Goal: Task Accomplishment & Management: Complete application form

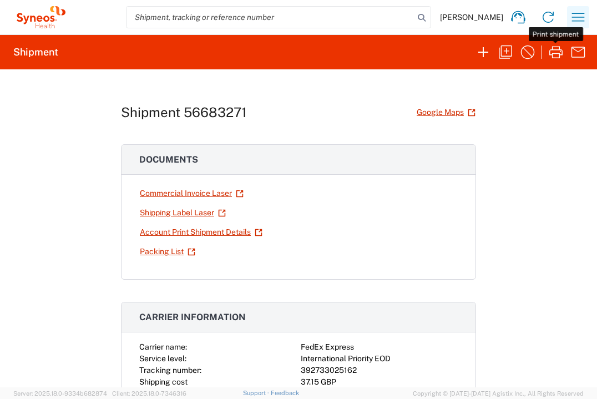
click at [577, 17] on icon "button" at bounding box center [578, 17] width 13 height 8
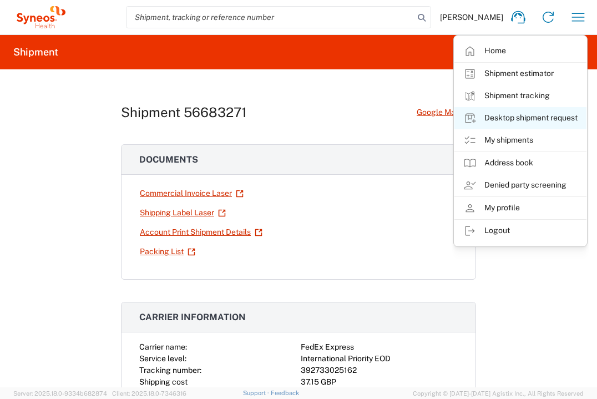
click at [552, 116] on link "Desktop shipment request" at bounding box center [520, 118] width 132 height 22
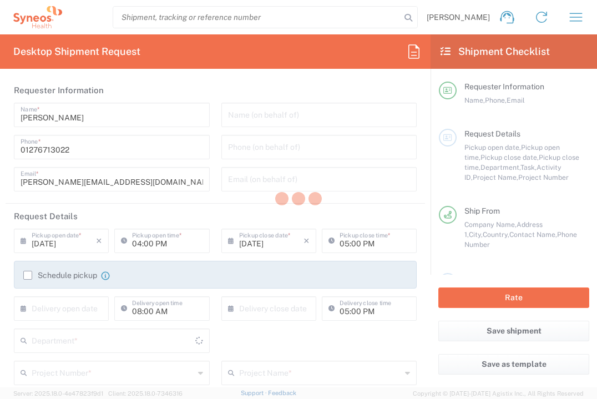
type input "[GEOGRAPHIC_DATA]"
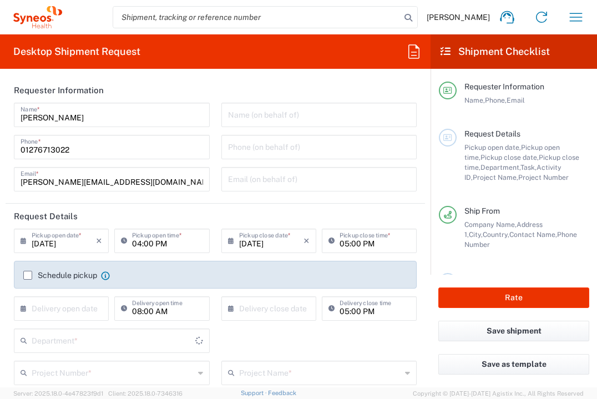
type input "3235"
type input "[GEOGRAPHIC_DATA]"
type input "Syneos Health UK Limited"
click at [78, 310] on input "text" at bounding box center [64, 307] width 64 height 19
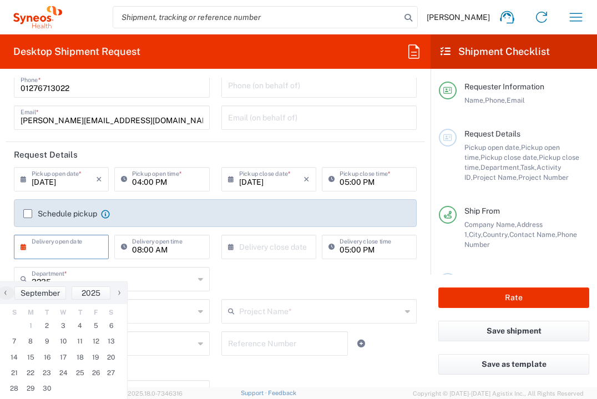
scroll to position [121, 0]
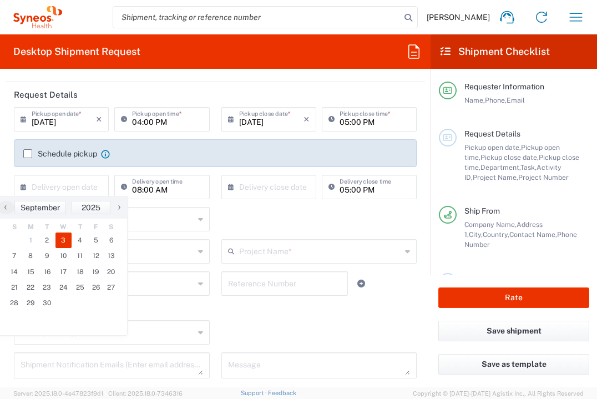
click at [67, 244] on span "3" at bounding box center [63, 240] width 17 height 16
type input "[DATE]"
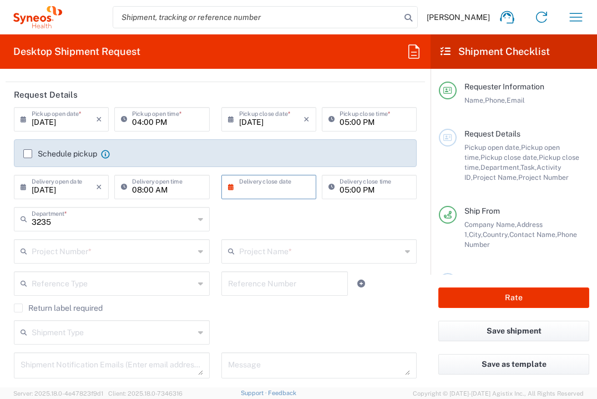
click at [294, 186] on input "text" at bounding box center [271, 185] width 64 height 19
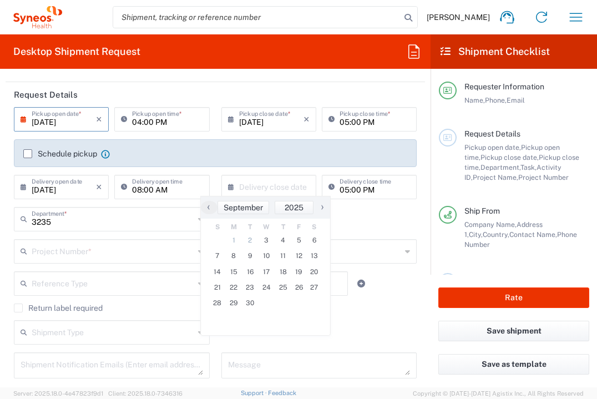
click at [79, 119] on input "[DATE]" at bounding box center [64, 118] width 64 height 19
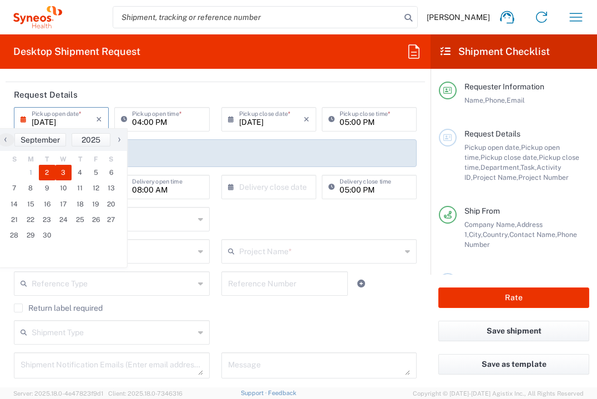
click at [65, 172] on span "3" at bounding box center [63, 173] width 17 height 16
type input "[DATE]"
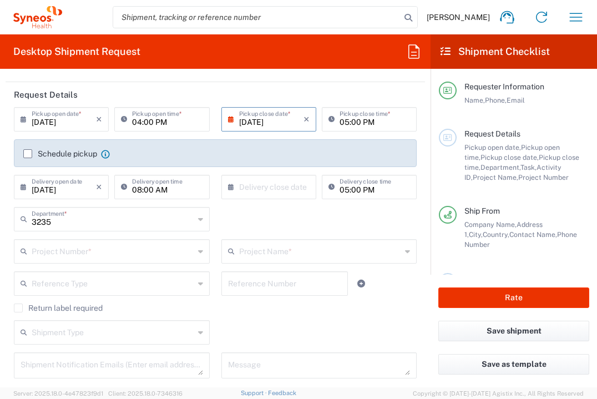
click at [90, 189] on input "[DATE]" at bounding box center [64, 185] width 64 height 19
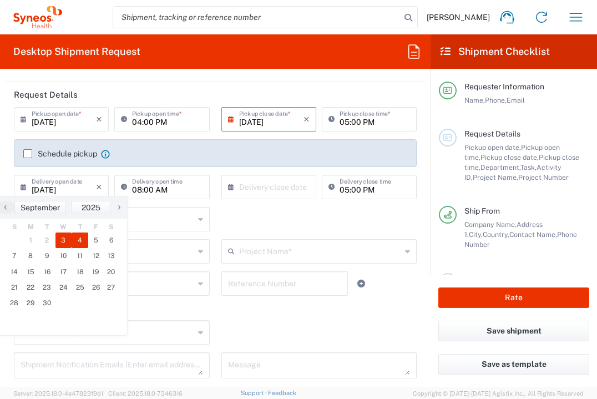
drag, startPoint x: 84, startPoint y: 242, endPoint x: 98, endPoint y: 240, distance: 14.0
click at [84, 242] on span "4" at bounding box center [80, 240] width 17 height 16
type input "[DATE]"
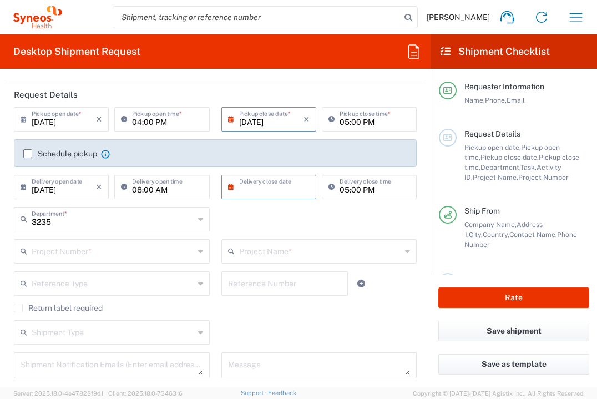
click at [288, 191] on input "text" at bounding box center [271, 185] width 64 height 19
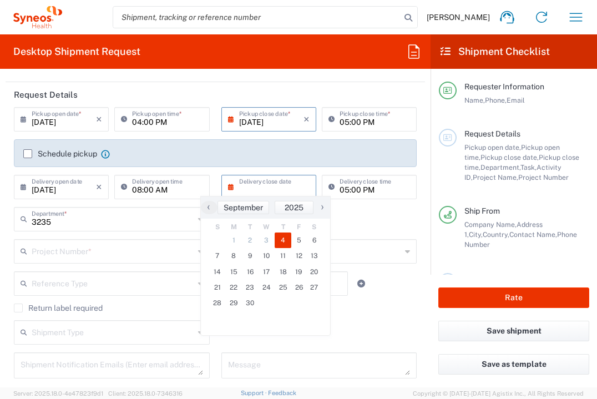
click at [284, 240] on span "4" at bounding box center [283, 240] width 17 height 16
type input "[DATE]"
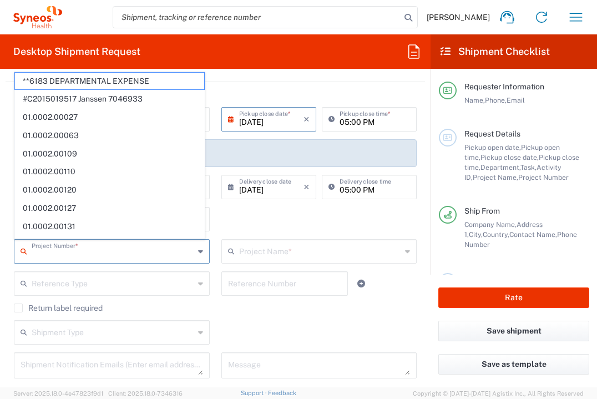
click at [145, 253] on input "text" at bounding box center [113, 250] width 163 height 19
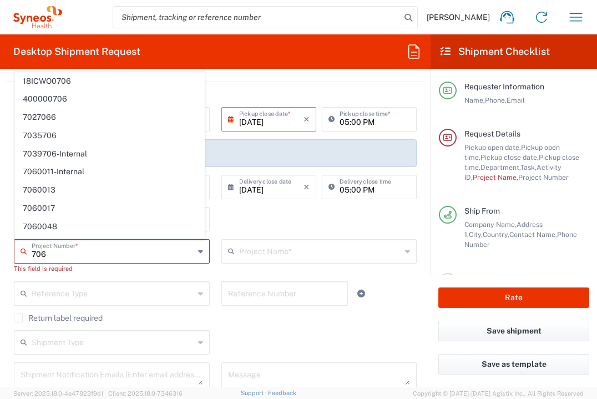
click at [98, 257] on input "706" at bounding box center [113, 250] width 163 height 19
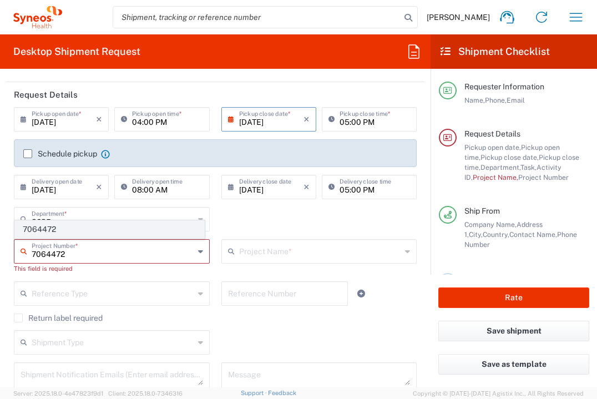
type input "7064472"
drag, startPoint x: 84, startPoint y: 229, endPoint x: 199, endPoint y: 232, distance: 114.3
click at [85, 229] on span "7064472" at bounding box center [109, 229] width 189 height 17
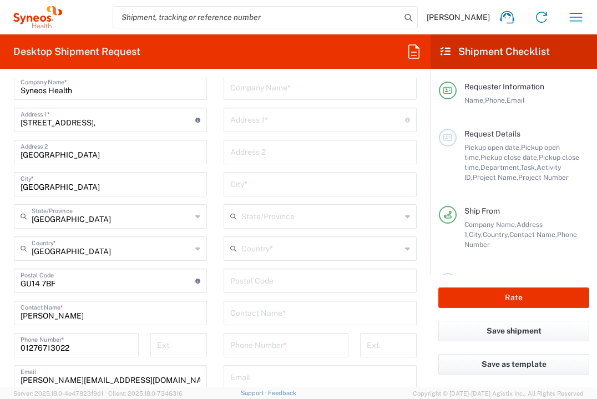
type input "Gilead 7064472"
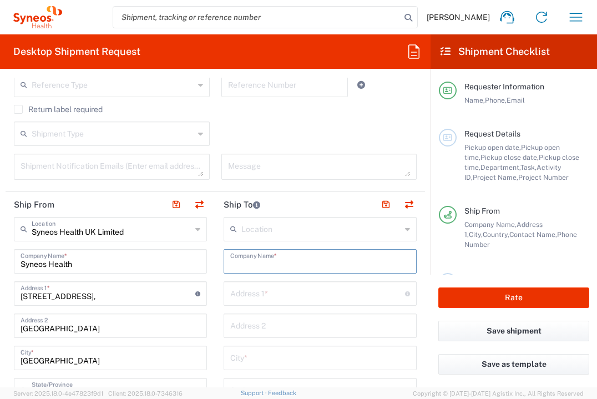
click at [311, 260] on input "text" at bounding box center [320, 260] width 180 height 19
type input "[PERSON_NAME]"
type input "2"
type input "e"
type input "3 bd [PERSON_NAME]"
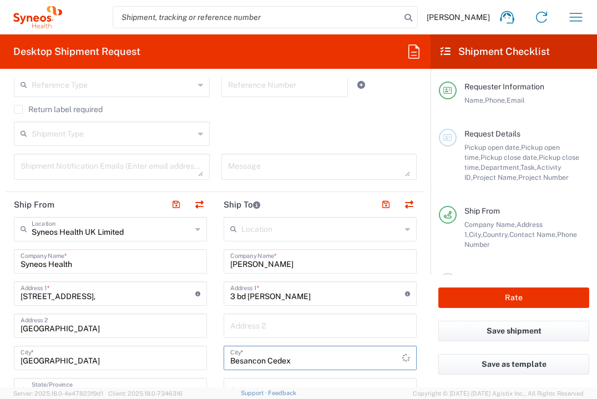
type input "Besancon Cedex"
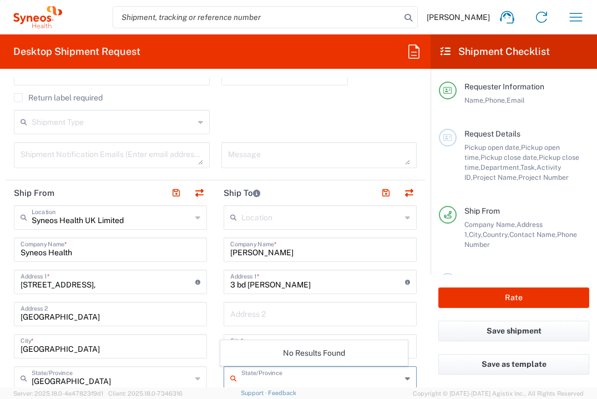
scroll to position [509, 0]
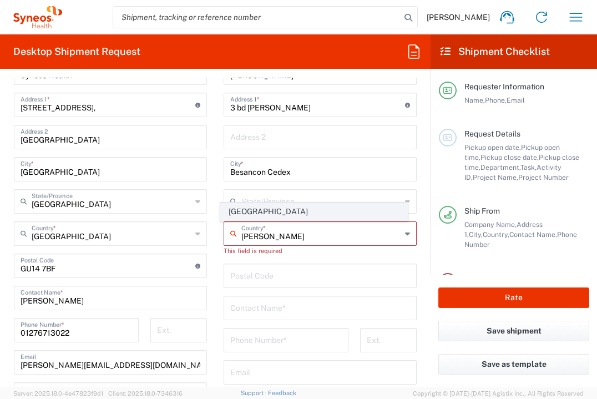
click at [313, 211] on span "[GEOGRAPHIC_DATA]" at bounding box center [314, 211] width 187 height 17
type input "[GEOGRAPHIC_DATA]"
type input "Sender/Shipper"
type input "Delivery Duty Paid"
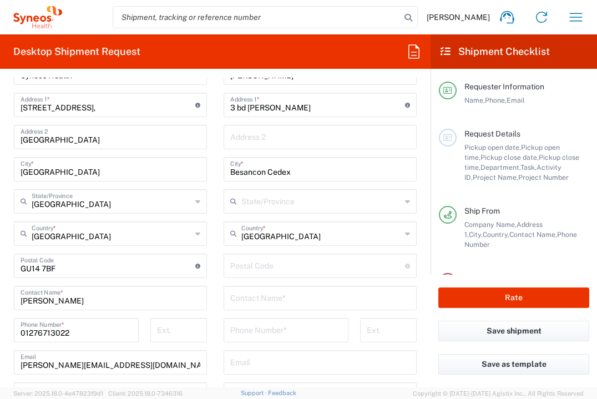
click at [292, 263] on input "undefined" at bounding box center [317, 264] width 175 height 19
type input "25030"
type input "[PERSON_NAME]"
type input "[PHONE_NUMBER]"
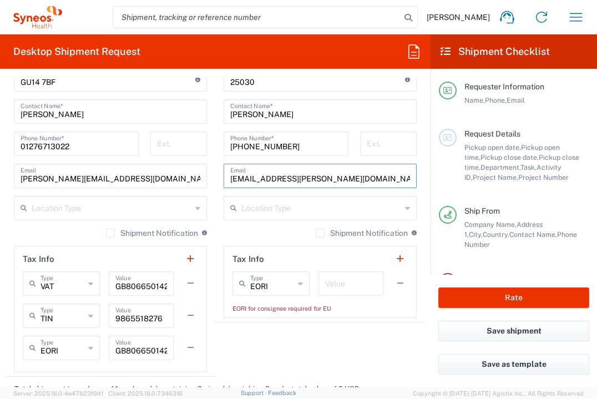
scroll to position [799, 0]
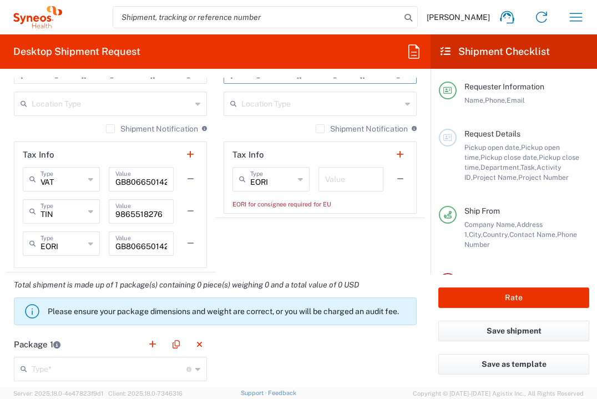
type input "[EMAIL_ADDRESS][PERSON_NAME][DOMAIN_NAME]"
click at [364, 178] on input "text" at bounding box center [351, 178] width 52 height 19
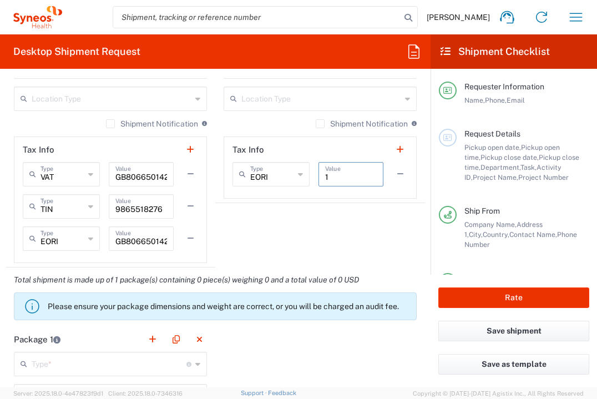
scroll to position [917, 0]
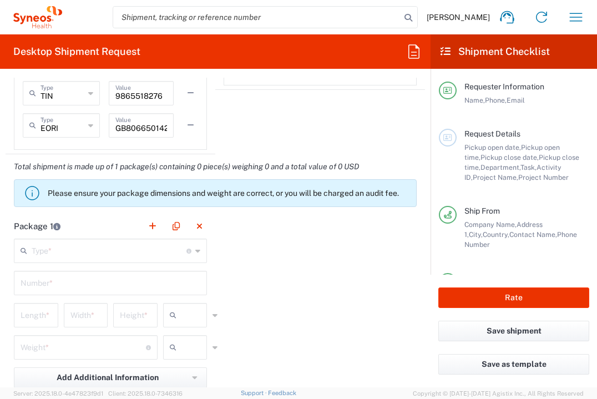
type input "1"
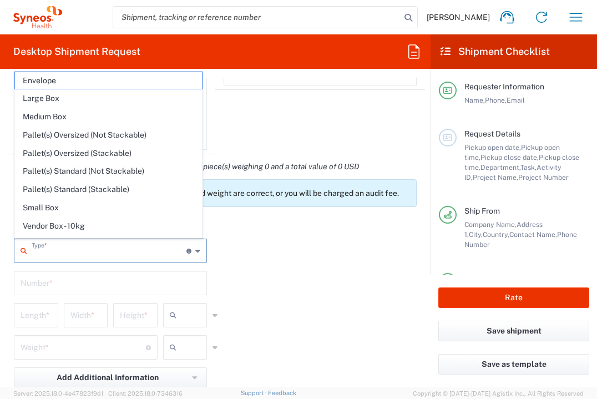
click at [98, 252] on input "text" at bounding box center [109, 249] width 155 height 19
click at [112, 84] on span "Envelope" at bounding box center [108, 80] width 187 height 17
type input "Envelope"
type input "1"
type input "9.5"
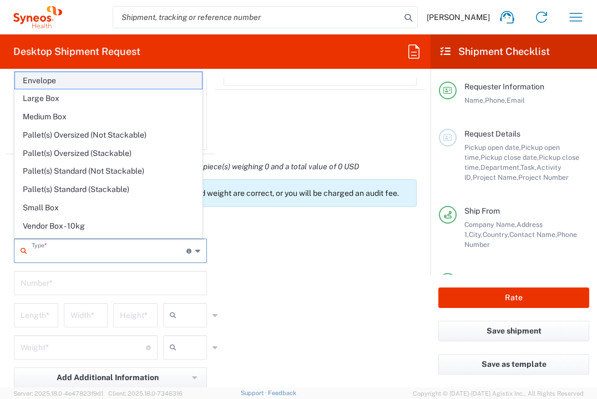
type input "12.5"
type input "0.25"
type input "in"
type input "0.45"
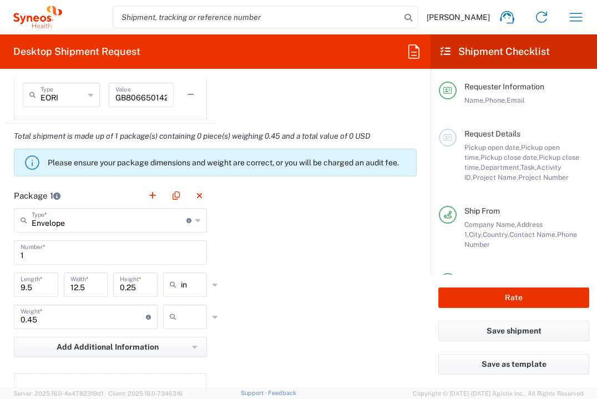
scroll to position [1063, 0]
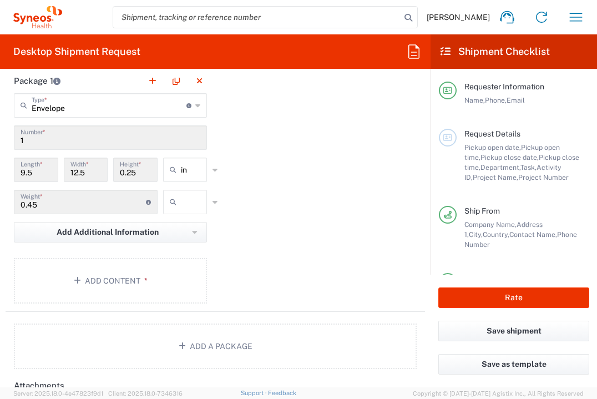
click at [196, 202] on input "text" at bounding box center [195, 202] width 28 height 18
click at [191, 248] on span "lbs" at bounding box center [181, 243] width 41 height 17
type input "lbs"
click at [177, 275] on button "Add Content *" at bounding box center [110, 280] width 193 height 45
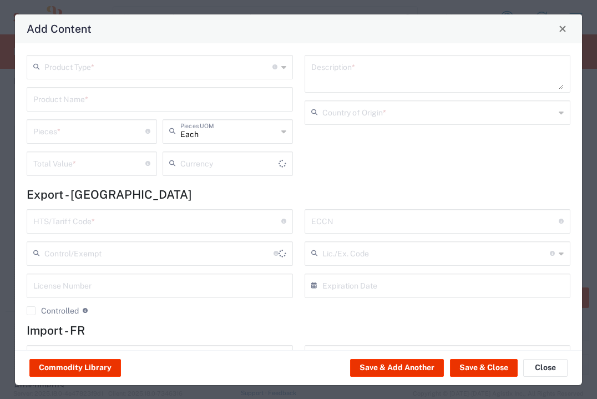
type input "US Dollar"
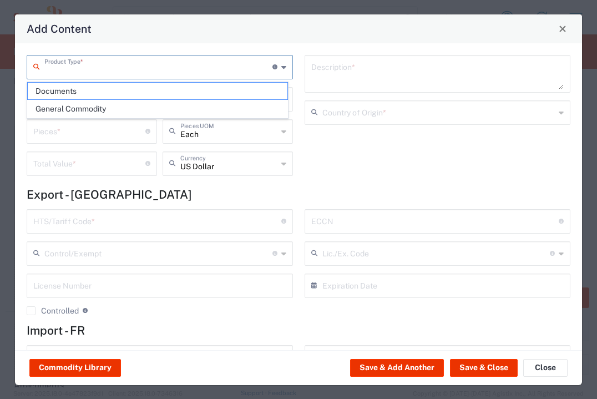
click at [219, 62] on input "text" at bounding box center [158, 66] width 228 height 19
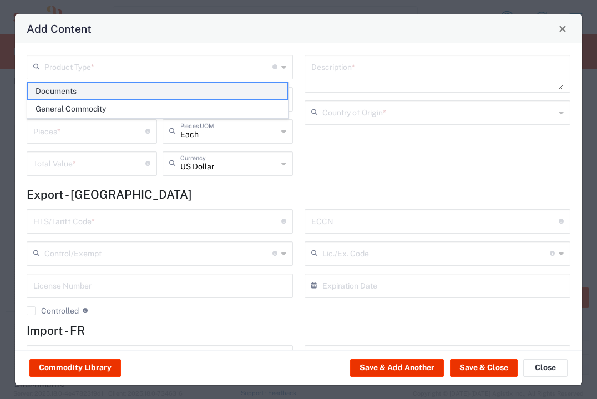
click at [187, 89] on span "Documents" at bounding box center [158, 91] width 260 height 17
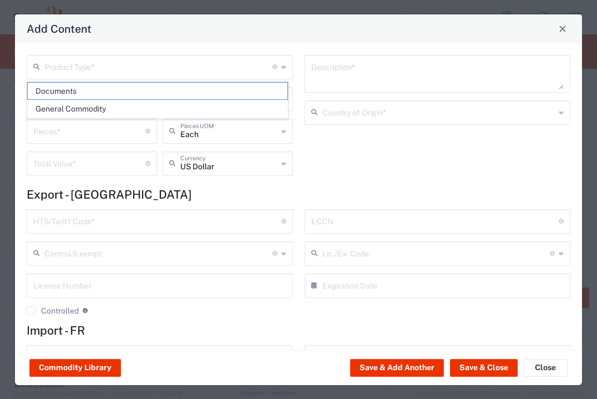
type input "Documents"
type input "1"
type textarea "Documents"
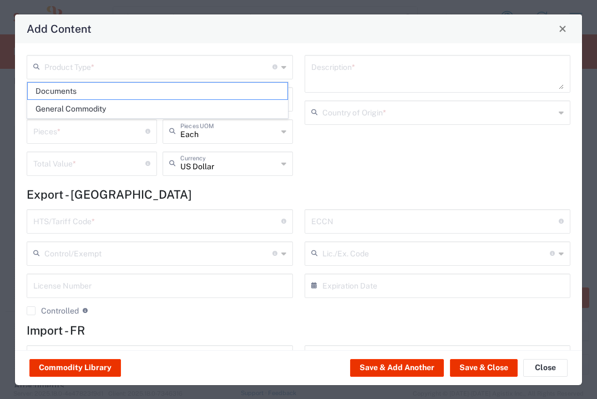
type input "[GEOGRAPHIC_DATA]"
type input "0000.00.0000"
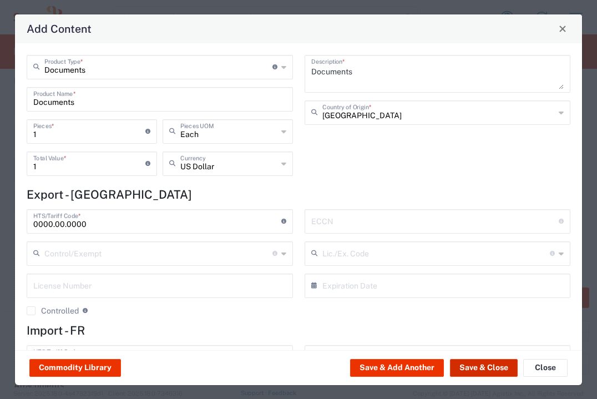
drag, startPoint x: 464, startPoint y: 369, endPoint x: 444, endPoint y: 350, distance: 28.2
click at [464, 369] on button "Save & Close" at bounding box center [484, 368] width 68 height 18
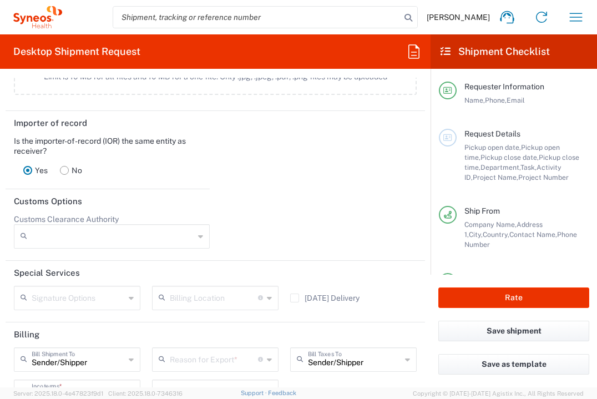
scroll to position [1505, 0]
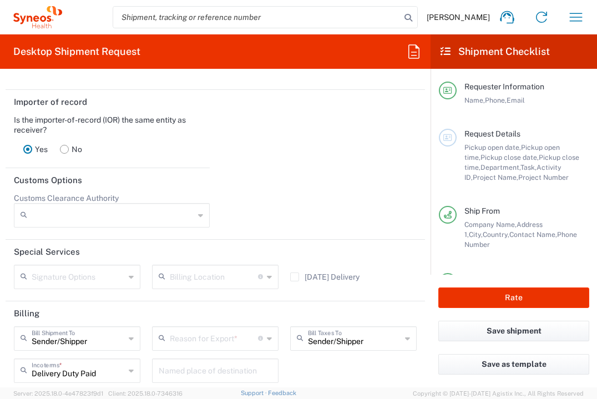
click at [221, 347] on input "text" at bounding box center [214, 337] width 88 height 19
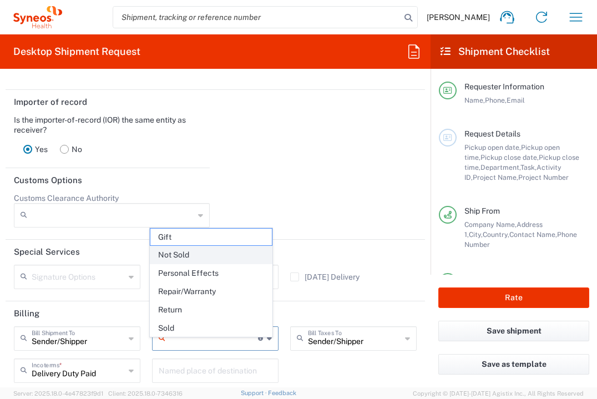
click at [221, 254] on span "Not Sold" at bounding box center [210, 254] width 121 height 17
type input "Not Sold"
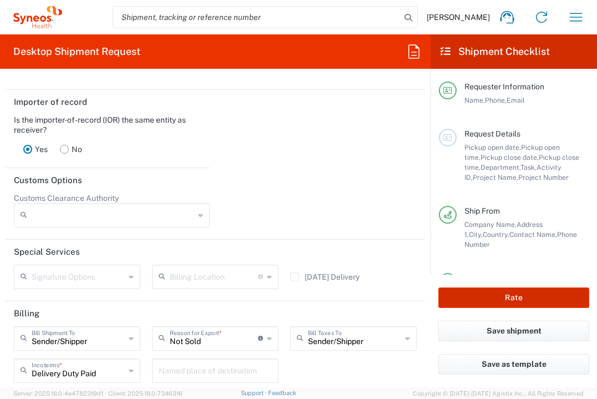
click at [499, 298] on button "Rate" at bounding box center [513, 297] width 151 height 21
type input "7064472"
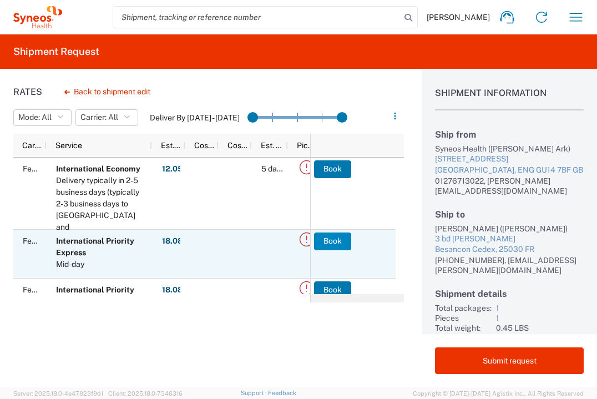
click at [336, 243] on button "Book" at bounding box center [332, 241] width 37 height 18
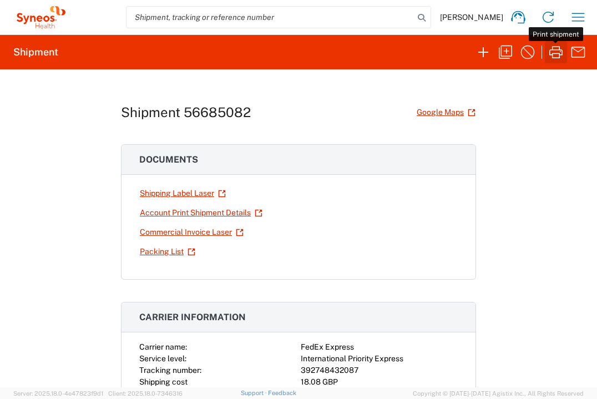
click at [560, 49] on icon "button" at bounding box center [555, 52] width 13 height 12
